Goal: Task Accomplishment & Management: Use online tool/utility

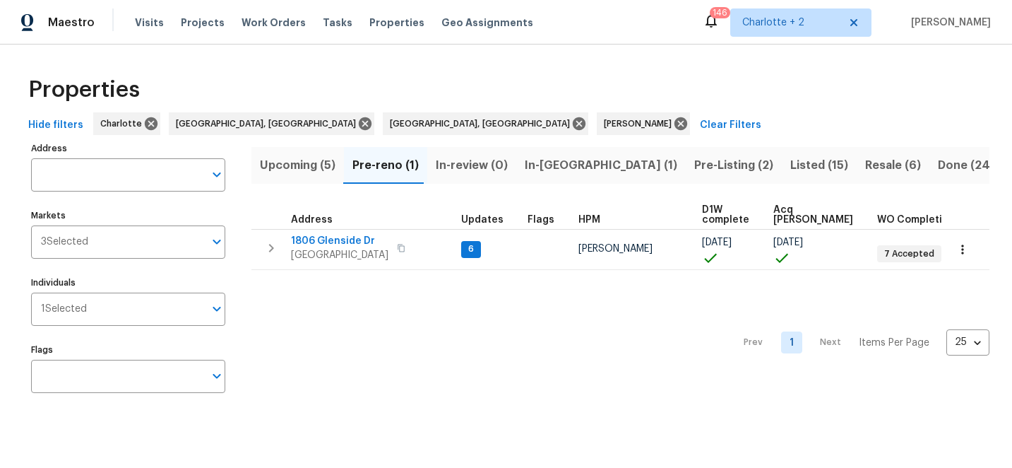
click at [276, 160] on span "Upcoming (5)" at bounding box center [298, 165] width 76 height 20
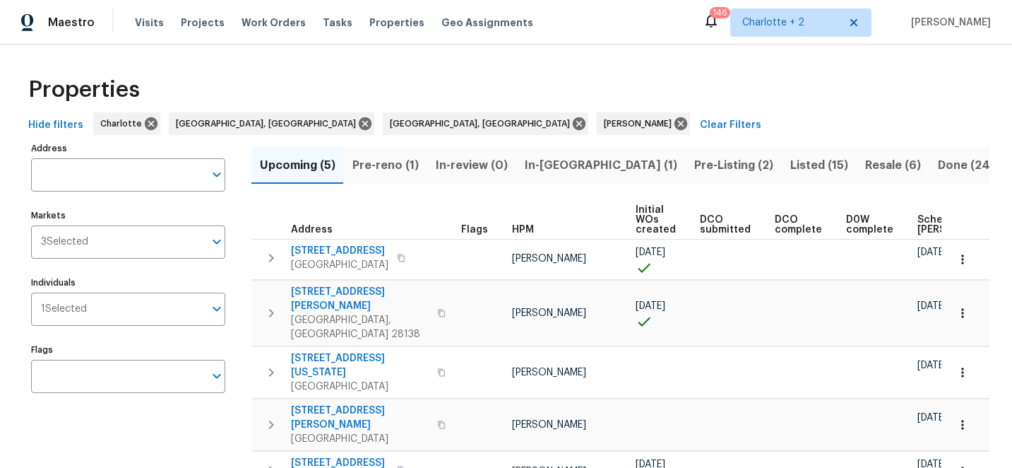
click at [926, 215] on span "Scheduled [PERSON_NAME]" at bounding box center [958, 225] width 80 height 20
